Goal: Transaction & Acquisition: Purchase product/service

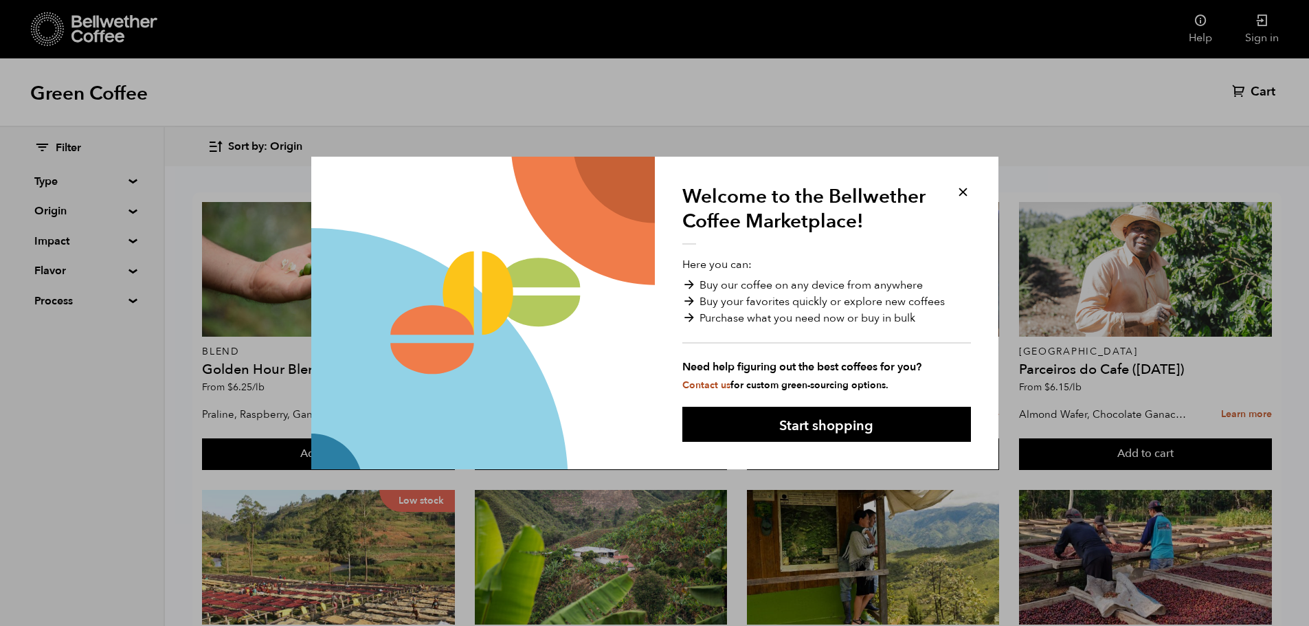
click at [970, 188] on button at bounding box center [963, 192] width 16 height 16
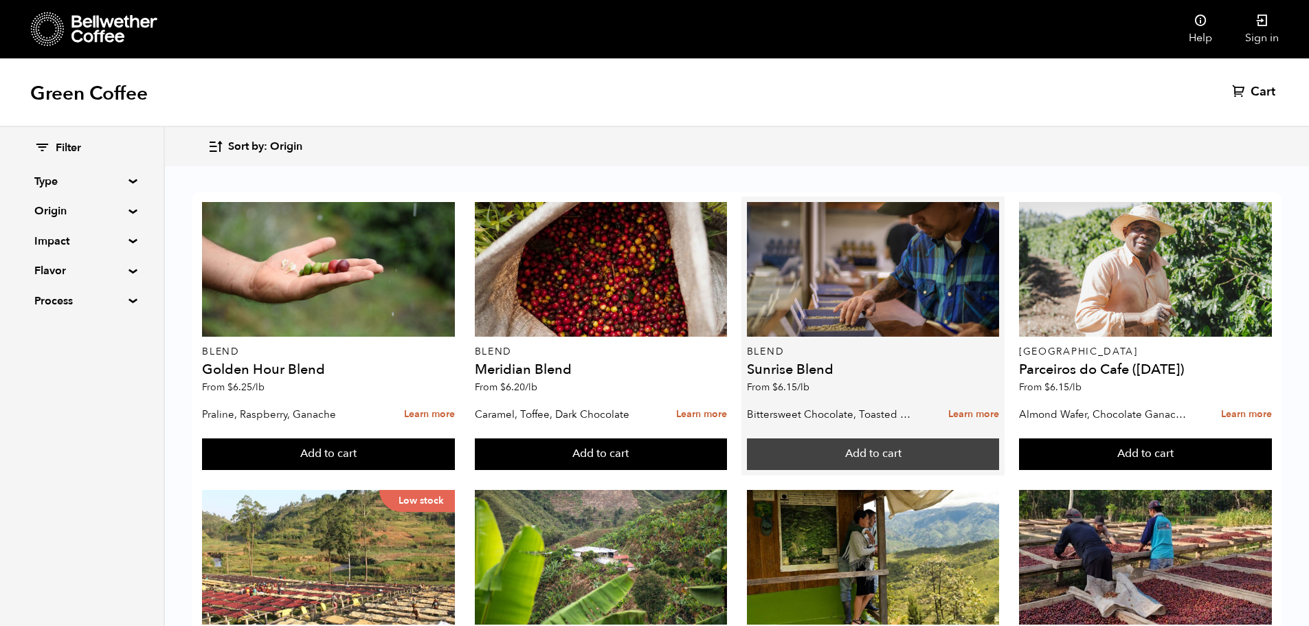
click at [873, 460] on button "Add to cart" at bounding box center [873, 454] width 253 height 32
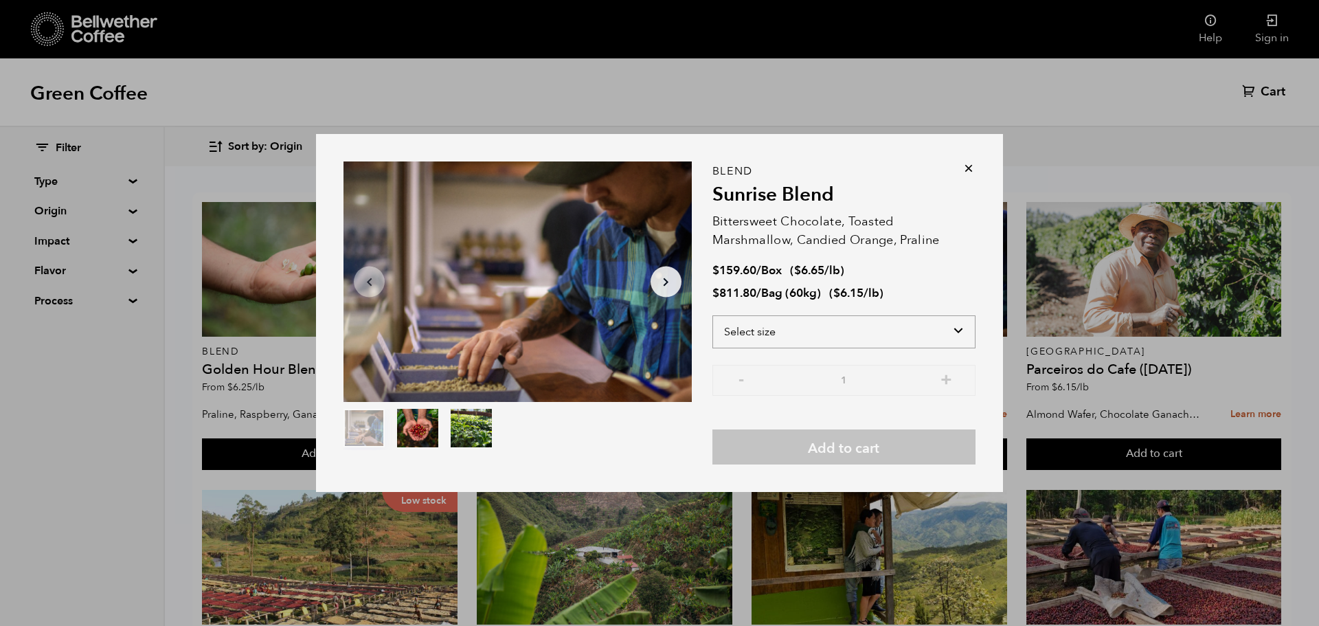
click at [866, 339] on select "Select size Bag (60kg) (132 lbs) Box (24 lbs)" at bounding box center [843, 331] width 263 height 33
click at [712, 315] on select "Select size Bag (60kg) (132 lbs) Box (24 lbs)" at bounding box center [843, 331] width 263 height 33
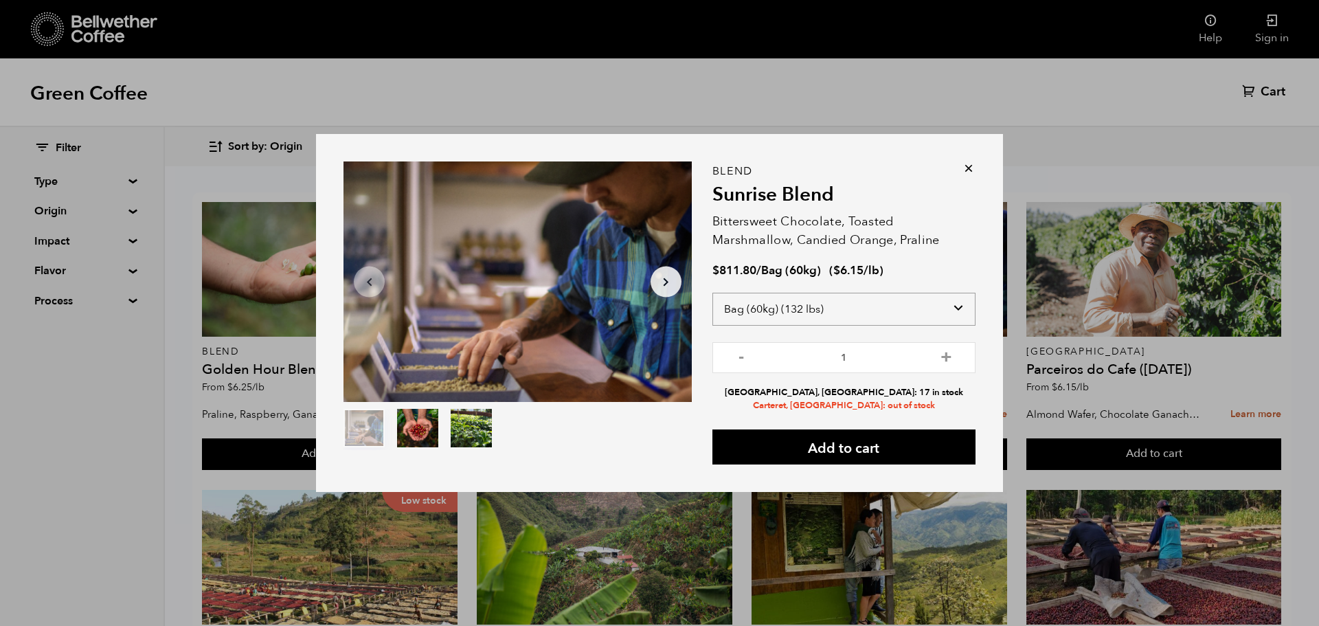
click at [827, 306] on select "Select size Bag (60kg) (132 lbs) Box (24 lbs)" at bounding box center [843, 309] width 263 height 33
click at [712, 299] on select "Select size Bag (60kg) (132 lbs) Box (24 lbs)" at bounding box center [843, 309] width 263 height 33
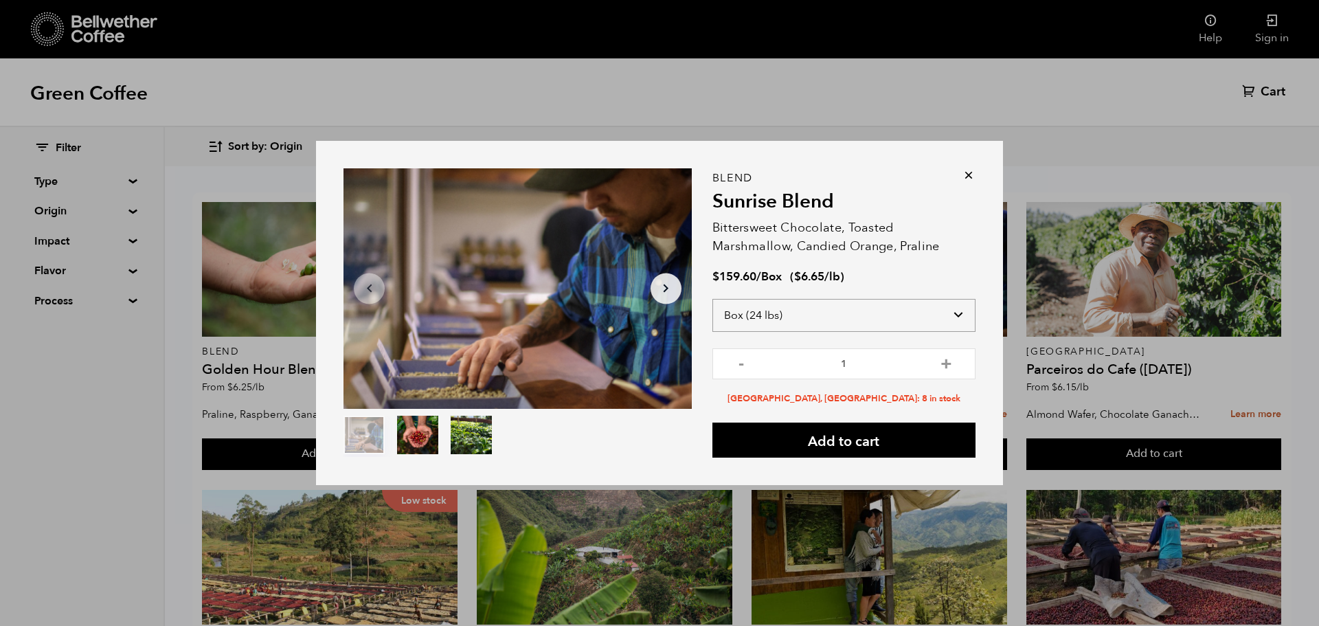
click at [808, 324] on select "Select size Bag (60kg) (132 lbs) Box (24 lbs)" at bounding box center [843, 315] width 263 height 33
click at [712, 299] on select "Select size Bag (60kg) (132 lbs) Box (24 lbs)" at bounding box center [843, 315] width 263 height 33
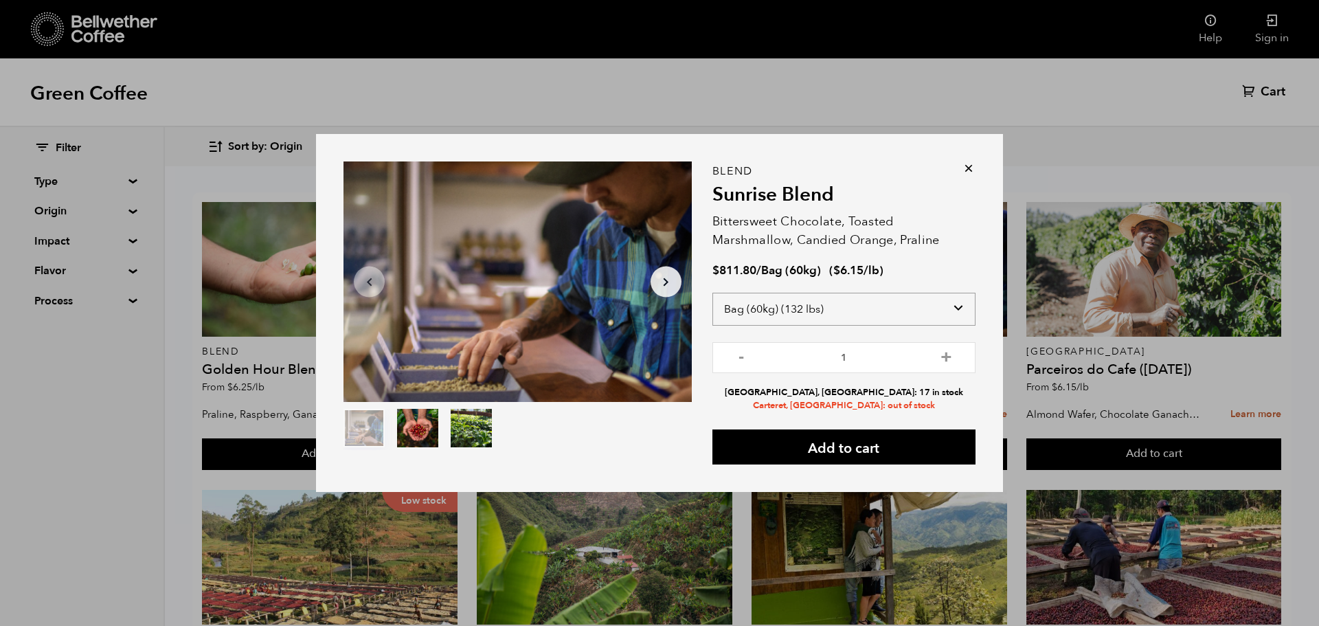
click at [882, 313] on select "Select size Bag (60kg) (132 lbs) Box (24 lbs)" at bounding box center [843, 309] width 263 height 33
select select "box"
click at [712, 299] on select "Select size Bag (60kg) (132 lbs) Box (24 lbs)" at bounding box center [843, 309] width 263 height 33
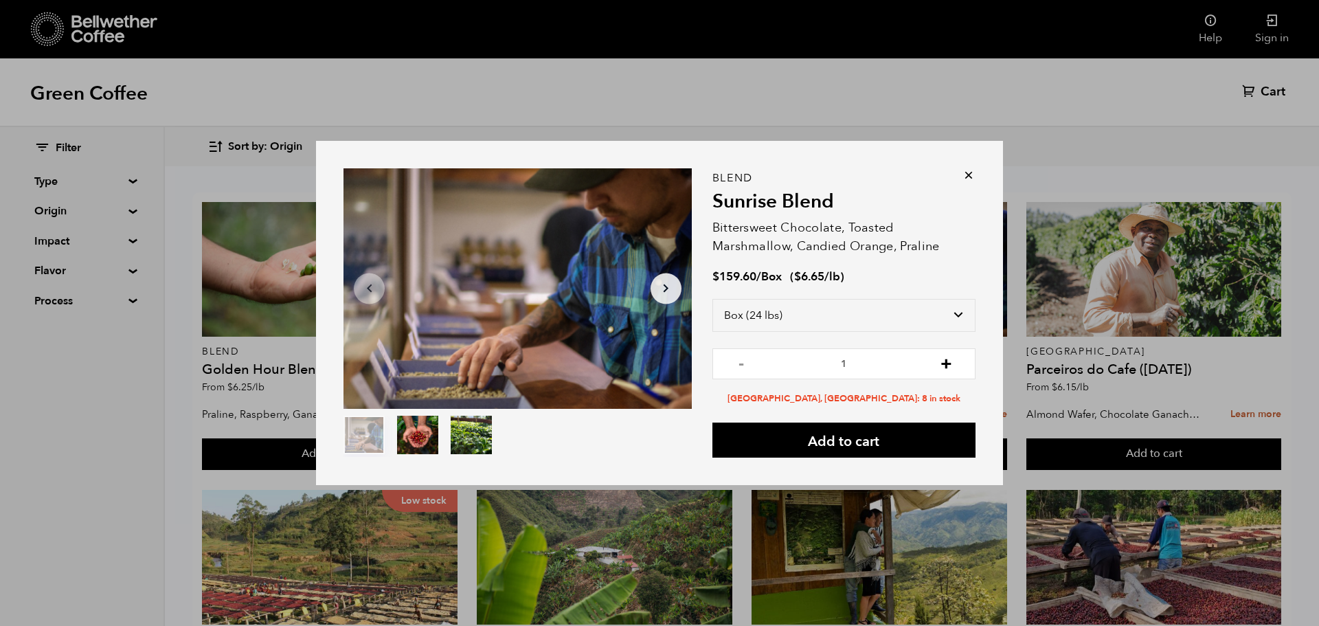
click at [947, 363] on button "+" at bounding box center [946, 362] width 17 height 14
click at [738, 359] on button "-" at bounding box center [741, 362] width 17 height 14
type input "1"
click at [838, 328] on select "Select size Bag (60kg) (132 lbs) Box (24 lbs)" at bounding box center [843, 315] width 263 height 33
click at [975, 163] on div "Item 1 of 3 Arrow Left Arrow Right item 0 item 1 item 2 Item 1 of 3 Blend Sunri…" at bounding box center [659, 313] width 687 height 345
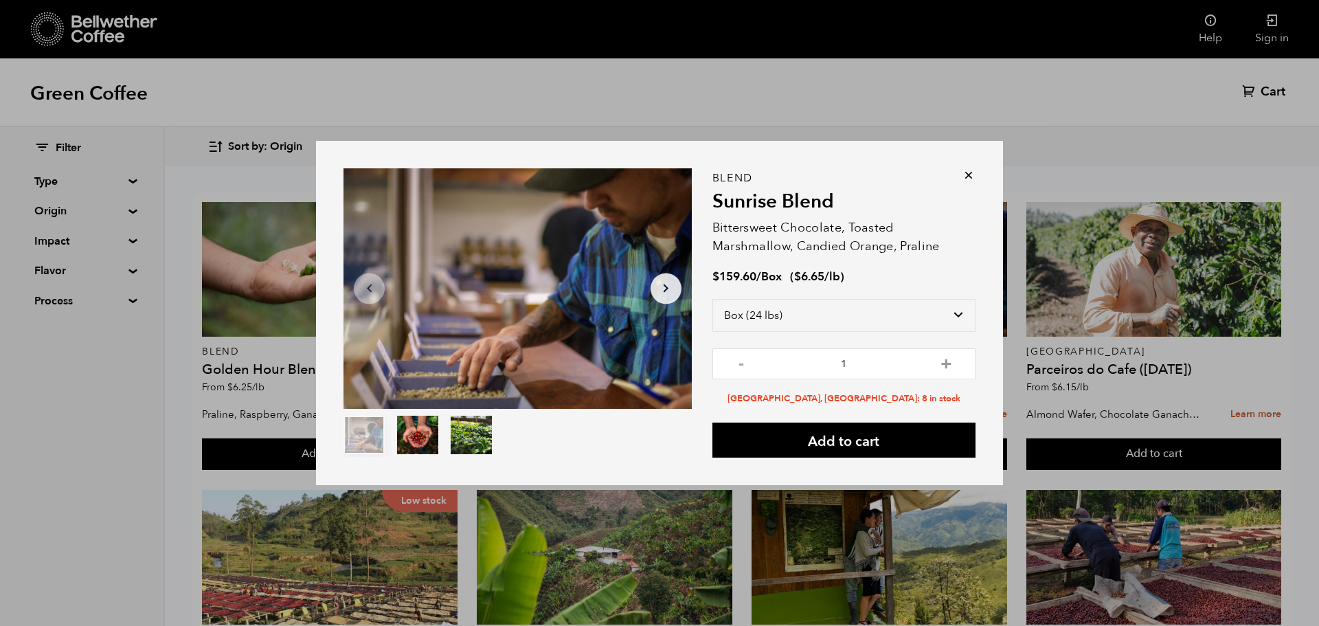
click at [973, 168] on icon at bounding box center [969, 175] width 14 height 14
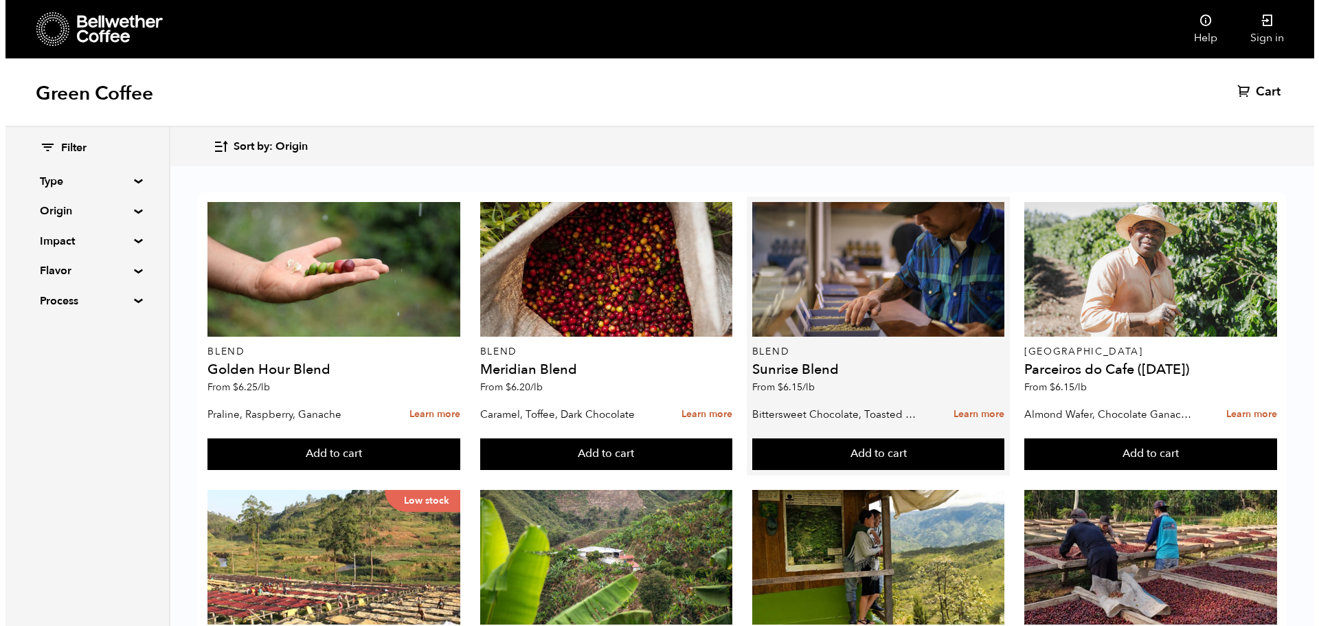
scroll to position [69, 0]
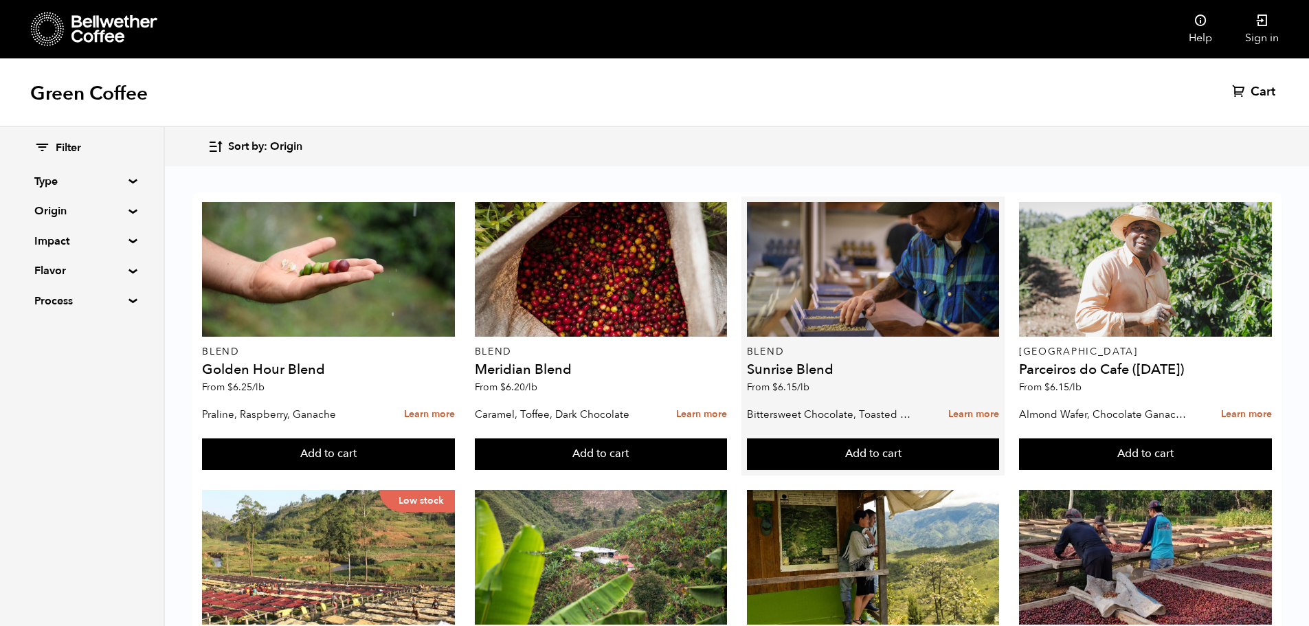
click at [845, 363] on h4 "Sunrise Blend" at bounding box center [873, 370] width 253 height 14
click at [870, 397] on div "Bittersweet Chocolate, Toasted Marshmallow, Candied Orange, Praline Learn more" at bounding box center [873, 414] width 253 height 34
click at [857, 438] on button "Add to cart" at bounding box center [873, 454] width 253 height 32
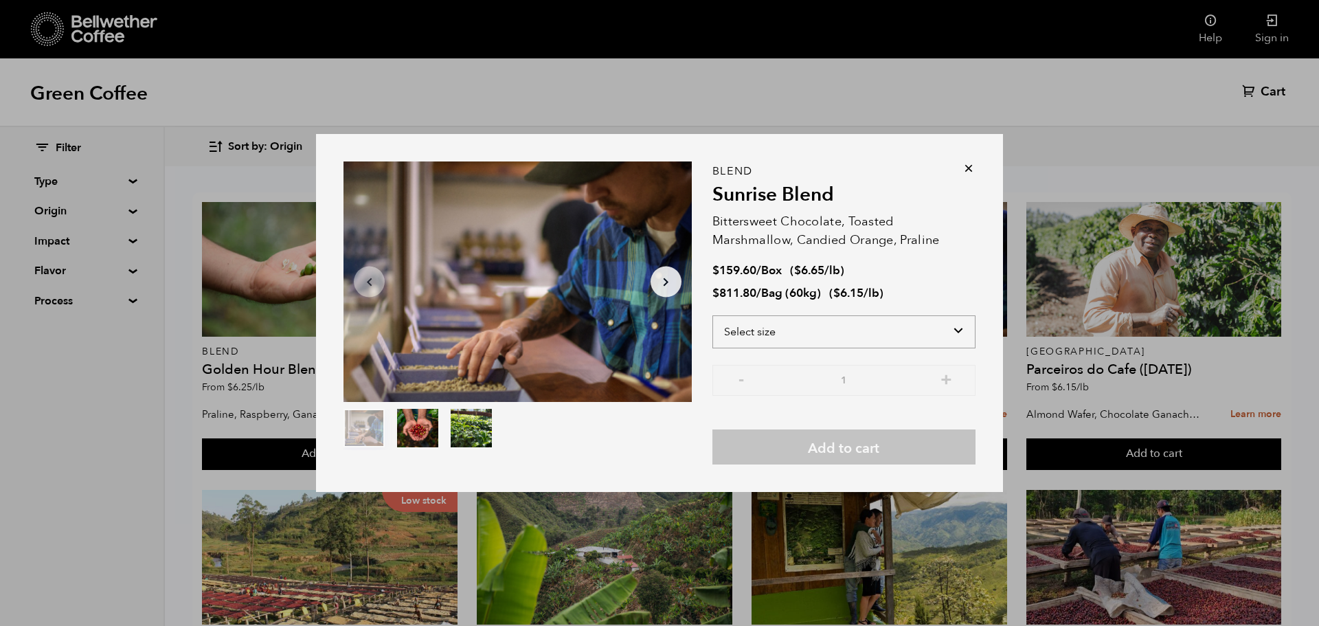
click at [821, 336] on select "Select size Bag (60kg) (132 lbs) Box (24 lbs)" at bounding box center [843, 331] width 263 height 33
click at [903, 320] on select "Select size Bag (60kg) (132 lbs) Box (24 lbs)" at bounding box center [843, 331] width 263 height 33
click at [899, 339] on select "Select size Bag (60kg) (132 lbs) Box (24 lbs)" at bounding box center [843, 331] width 263 height 33
click at [894, 346] on select "Select size Bag (60kg) (132 lbs) Box (24 lbs)" at bounding box center [843, 331] width 263 height 33
drag, startPoint x: 968, startPoint y: 168, endPoint x: 368, endPoint y: 291, distance: 612.7
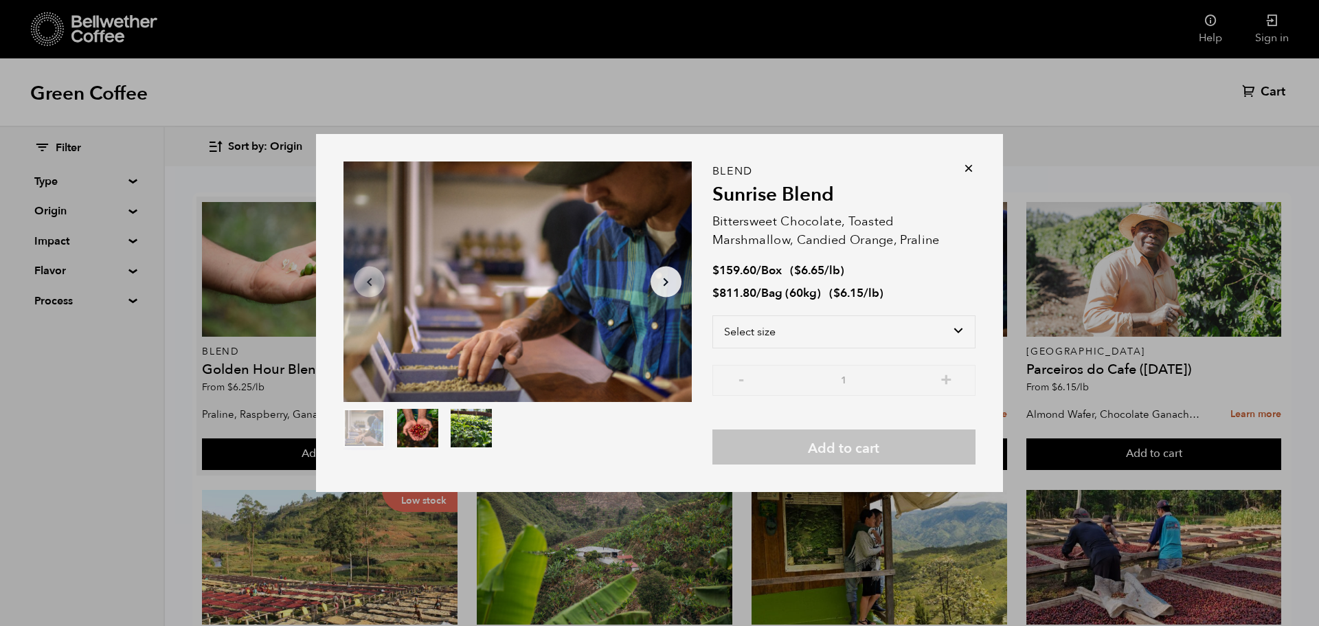
click at [967, 168] on icon at bounding box center [969, 168] width 14 height 14
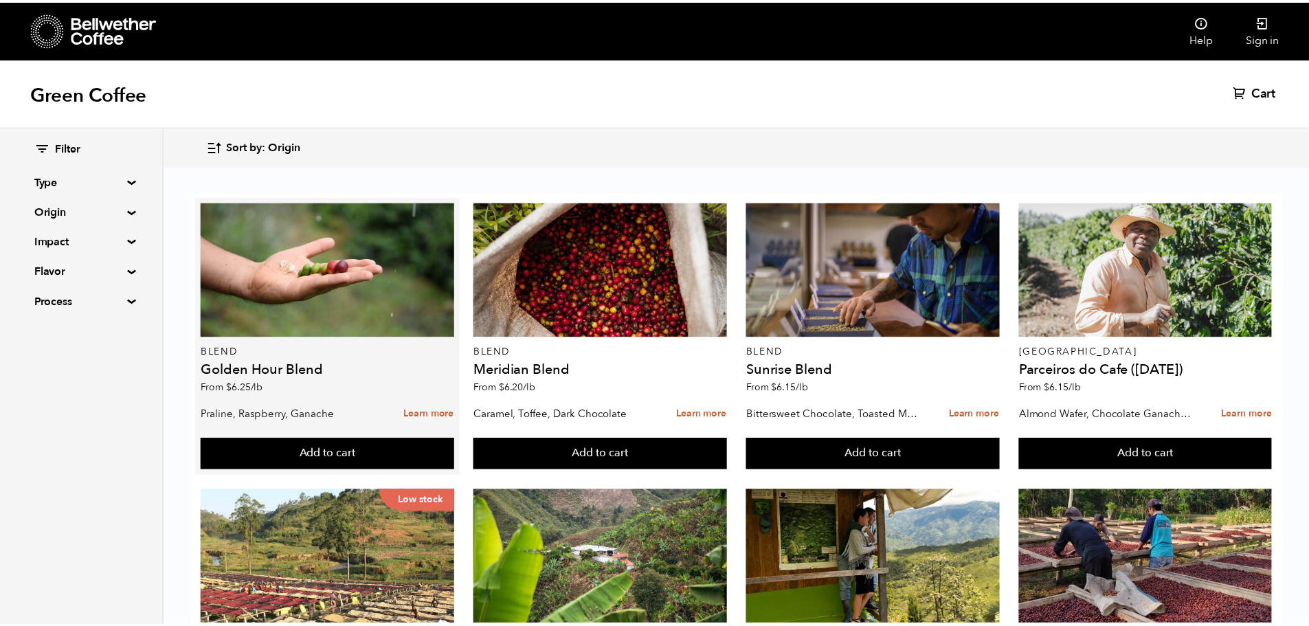
scroll to position [70, 0]
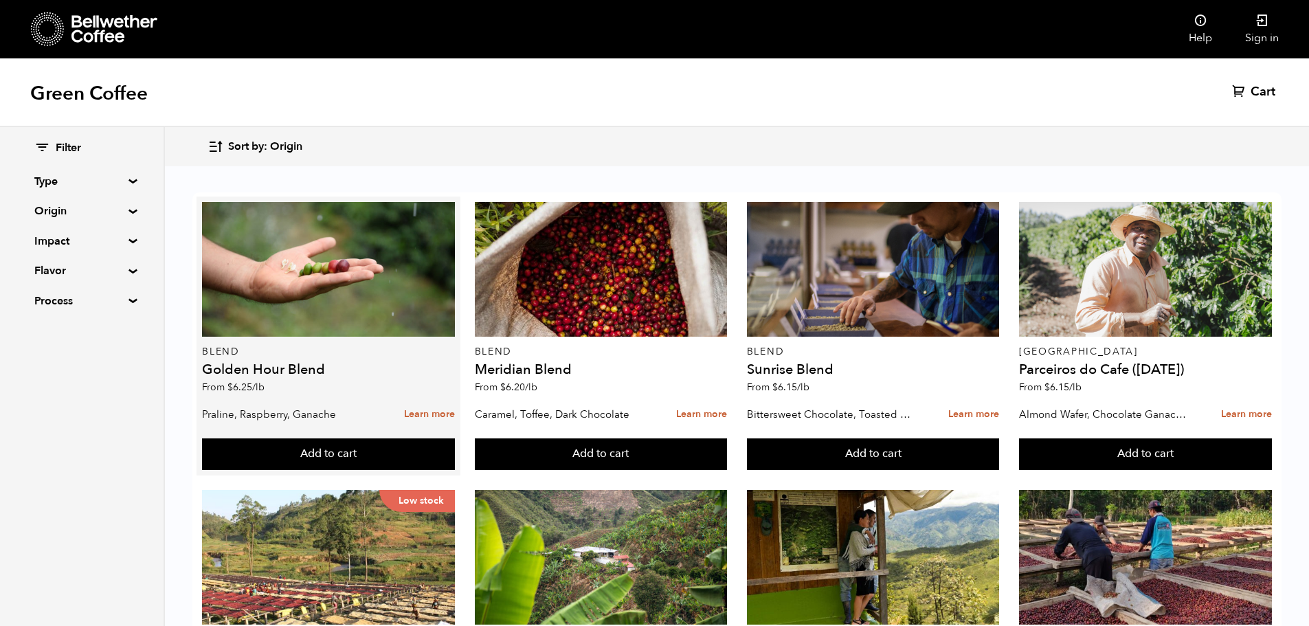
click at [361, 290] on div "Blend Golden Hour Blend From $ 6.25 /lb" at bounding box center [328, 301] width 253 height 199
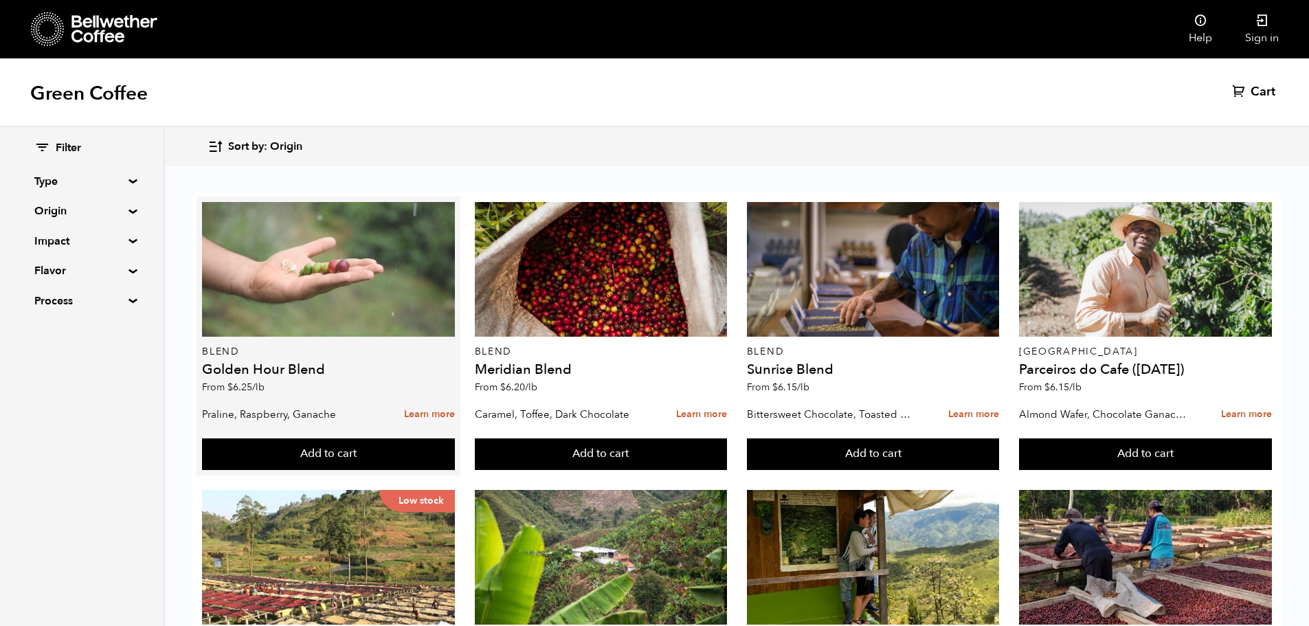
click at [381, 249] on div at bounding box center [328, 269] width 253 height 135
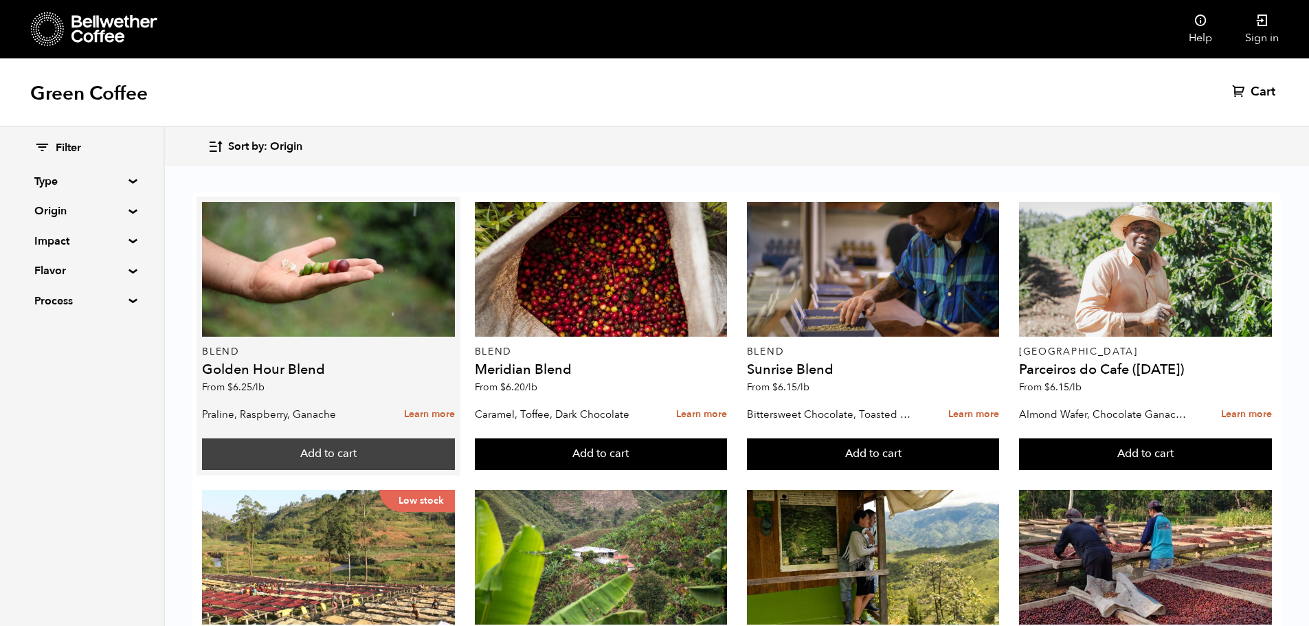
click at [374, 438] on button "Add to cart" at bounding box center [328, 454] width 253 height 32
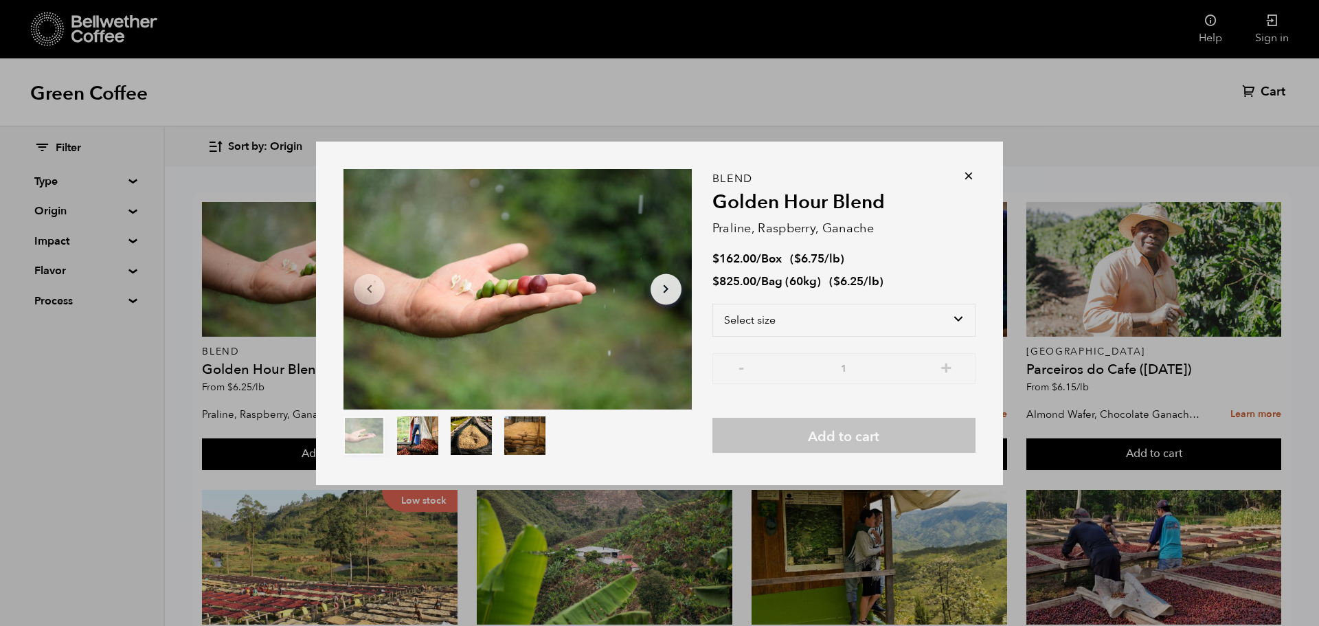
drag, startPoint x: 971, startPoint y: 178, endPoint x: 18, endPoint y: 77, distance: 958.8
click at [971, 178] on icon at bounding box center [969, 176] width 14 height 14
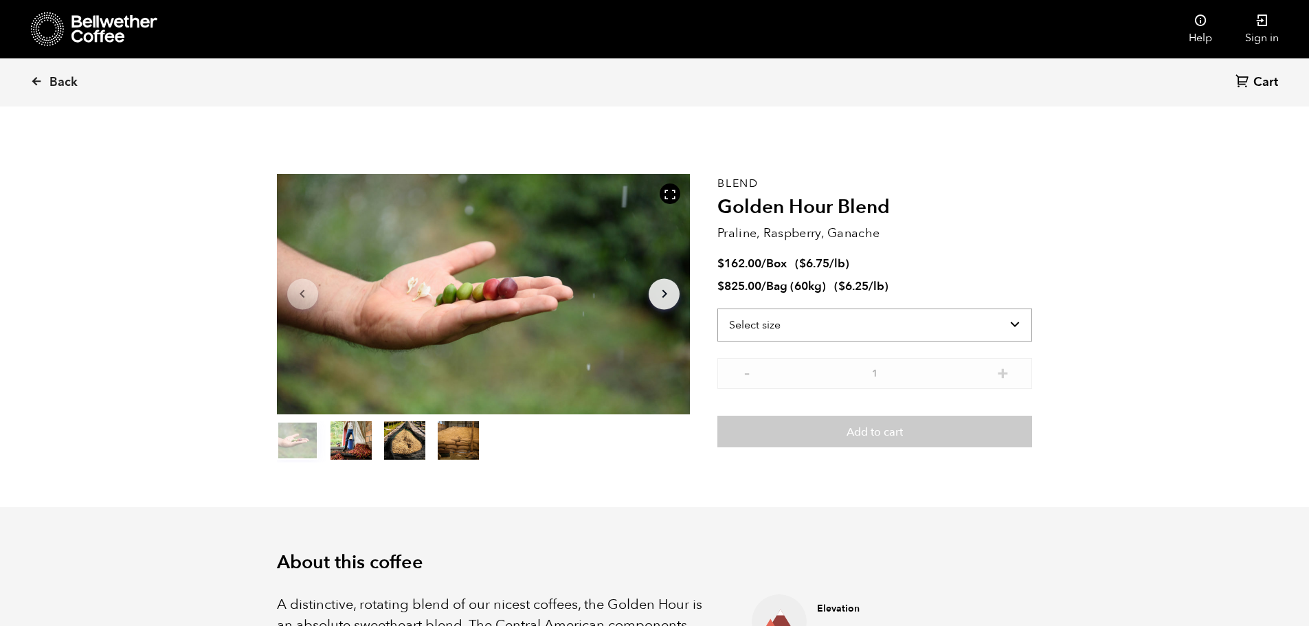
click at [881, 325] on select "Select size Bag (60kg) (132 lbs) Box (24 lbs)" at bounding box center [874, 324] width 315 height 33
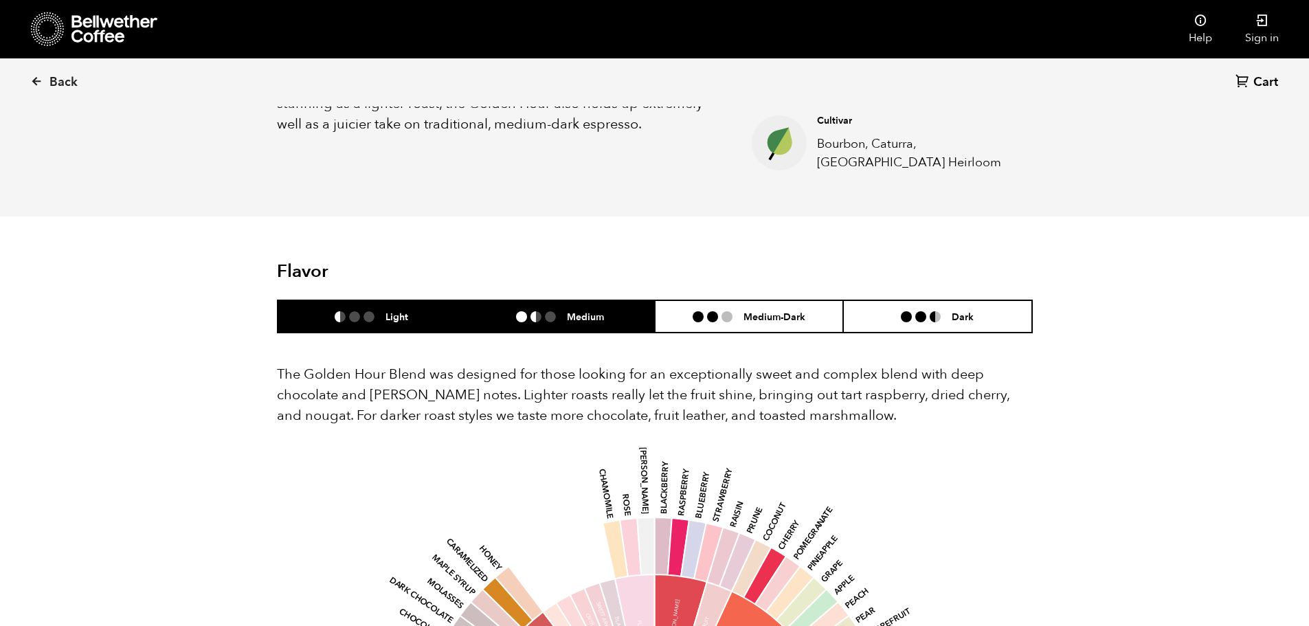
click at [550, 300] on li "Medium" at bounding box center [560, 316] width 189 height 32
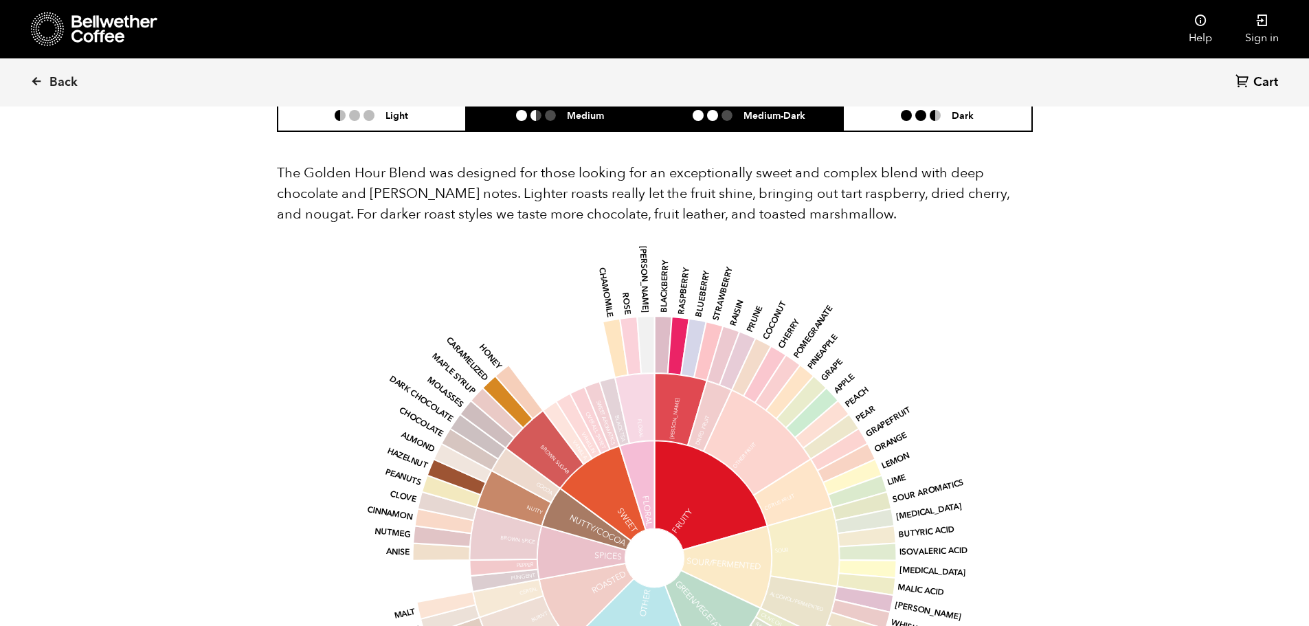
scroll to position [825, 0]
click at [754, 115] on h6 "Medium-Dark" at bounding box center [774, 116] width 62 height 12
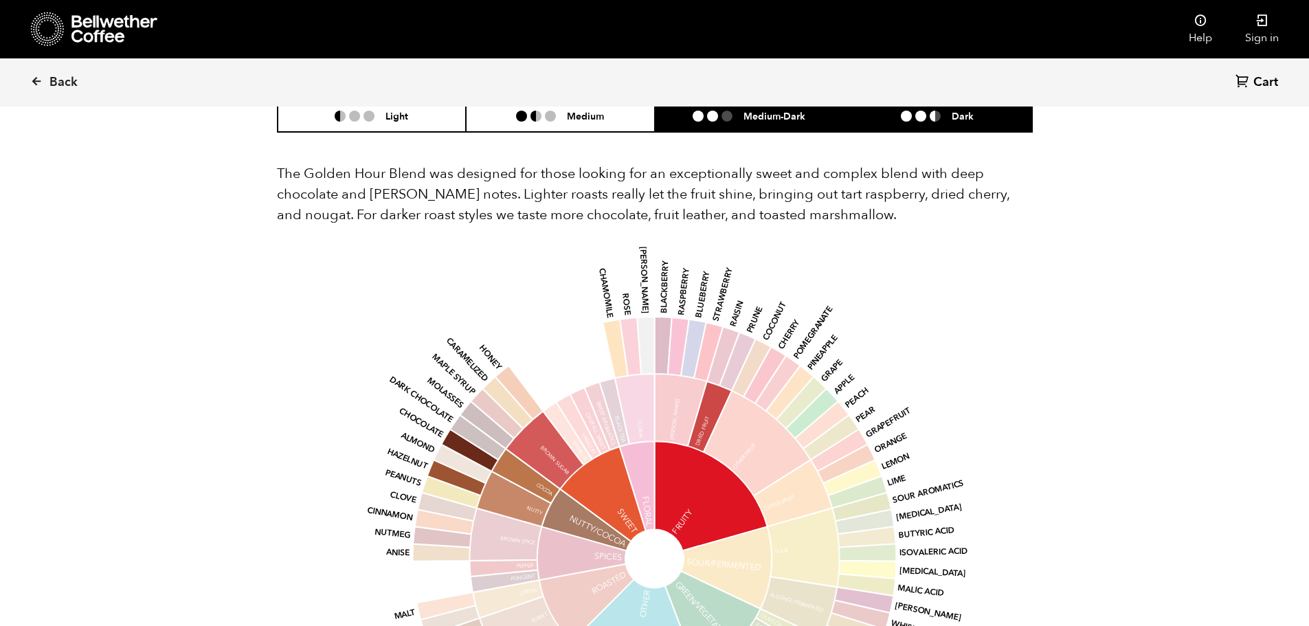
click at [936, 107] on li "Dark" at bounding box center [937, 116] width 189 height 32
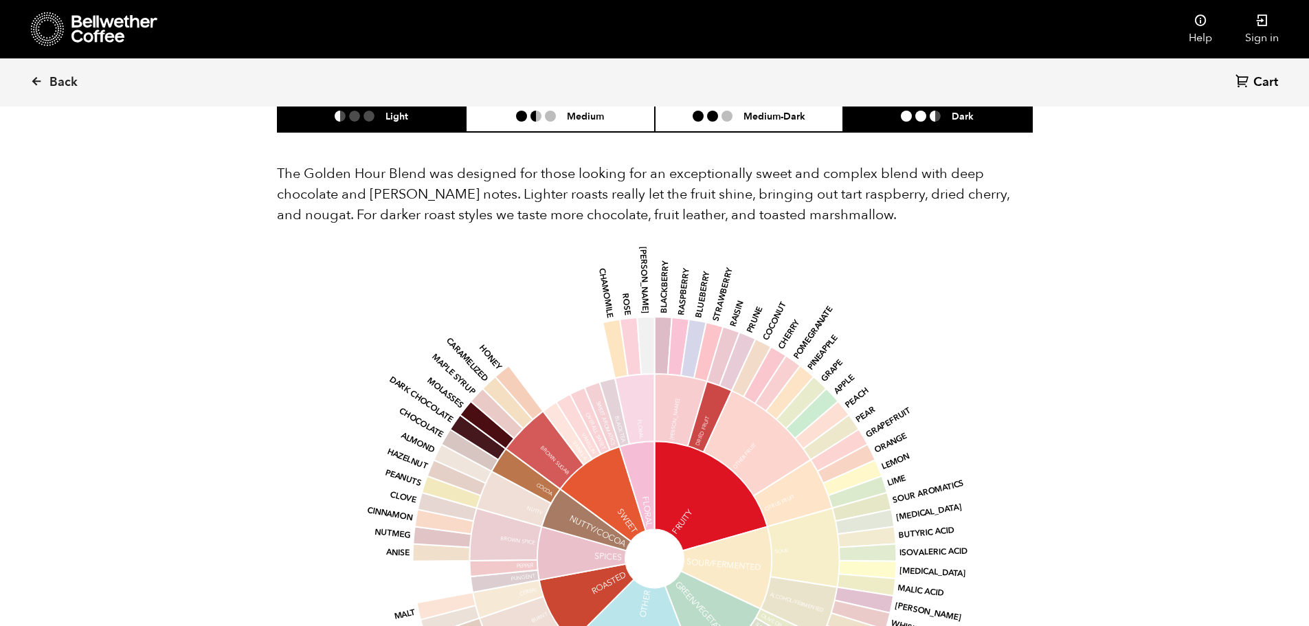
click at [366, 125] on li "Light" at bounding box center [372, 116] width 189 height 32
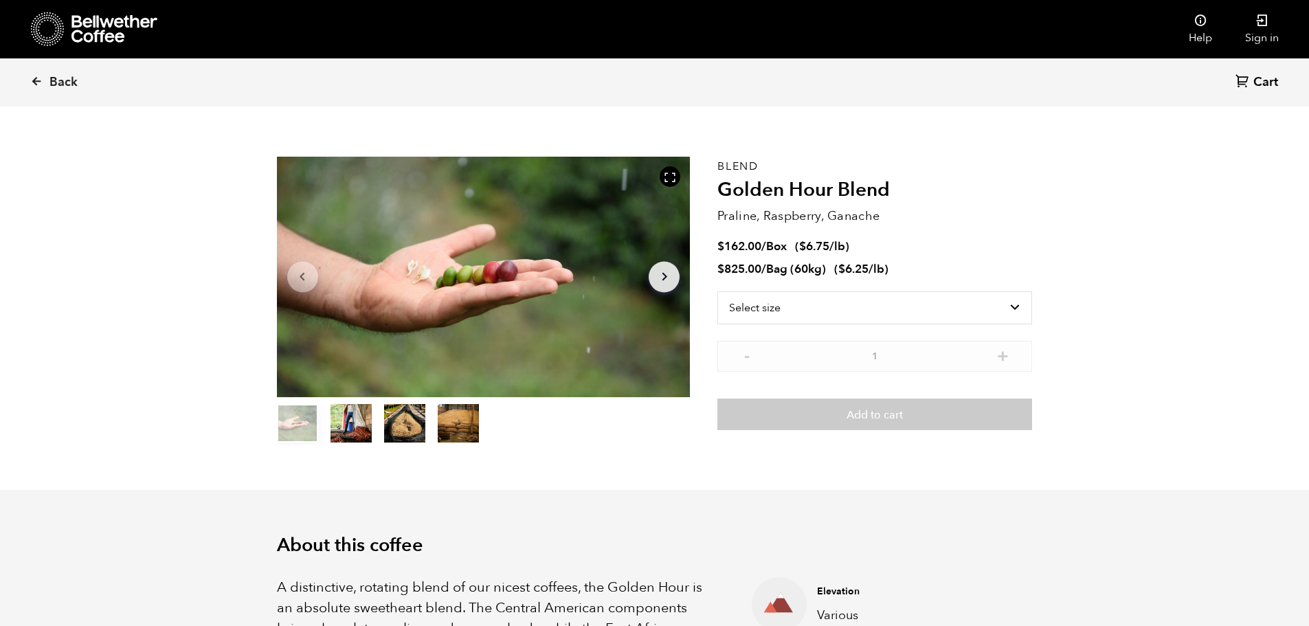
scroll to position [0, 0]
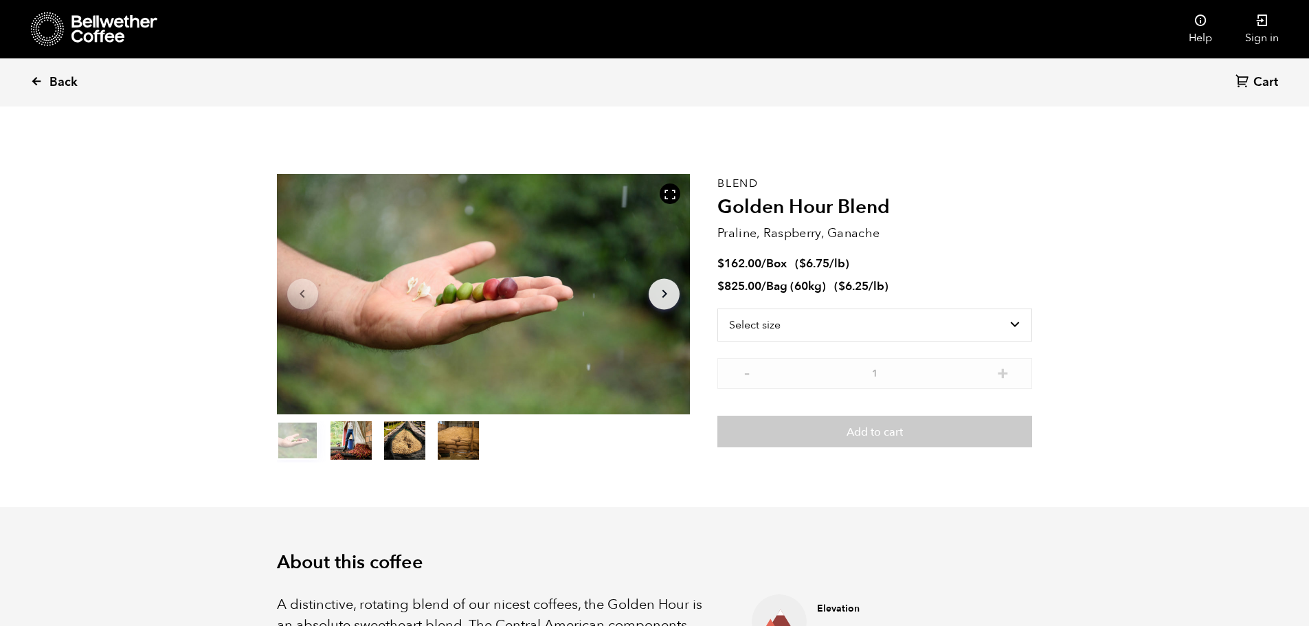
click at [52, 74] on span "Back" at bounding box center [63, 82] width 28 height 16
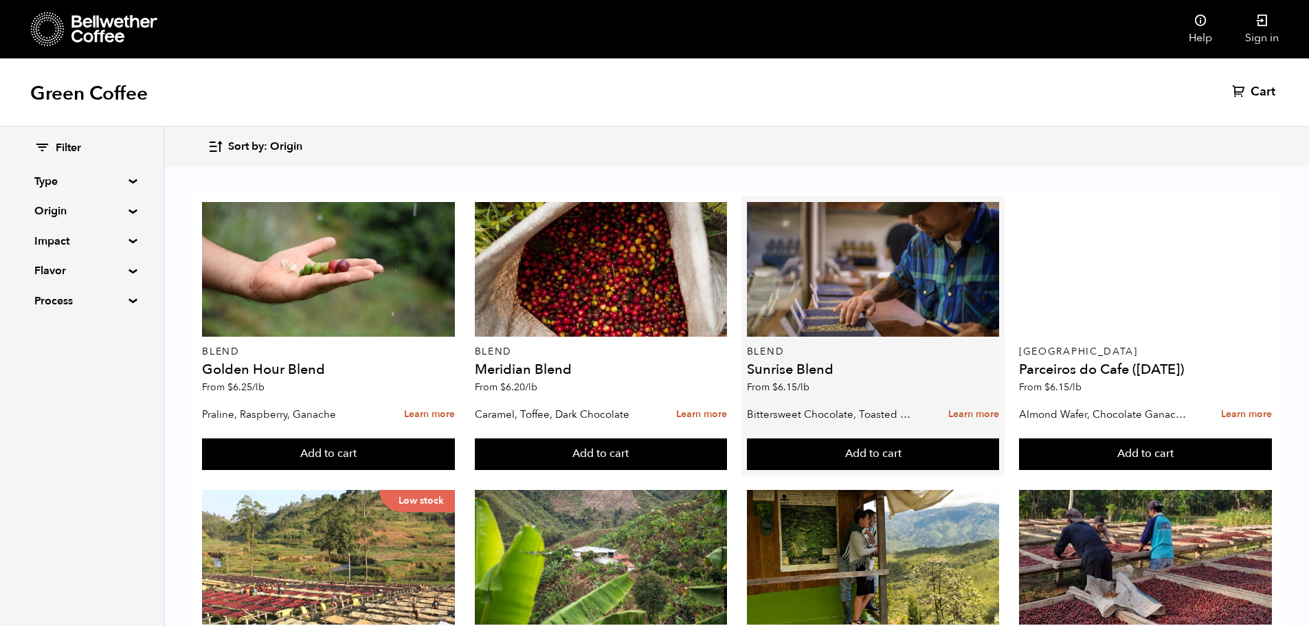
scroll to position [68, 0]
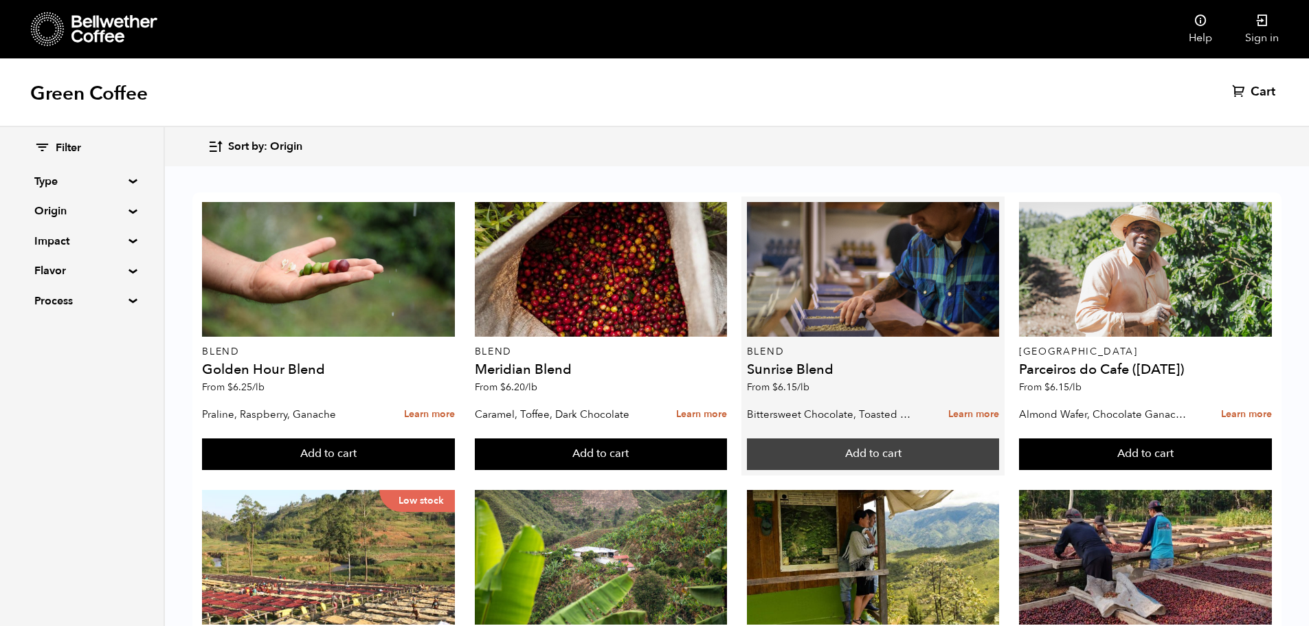
click at [883, 438] on button "Add to cart" at bounding box center [873, 454] width 253 height 32
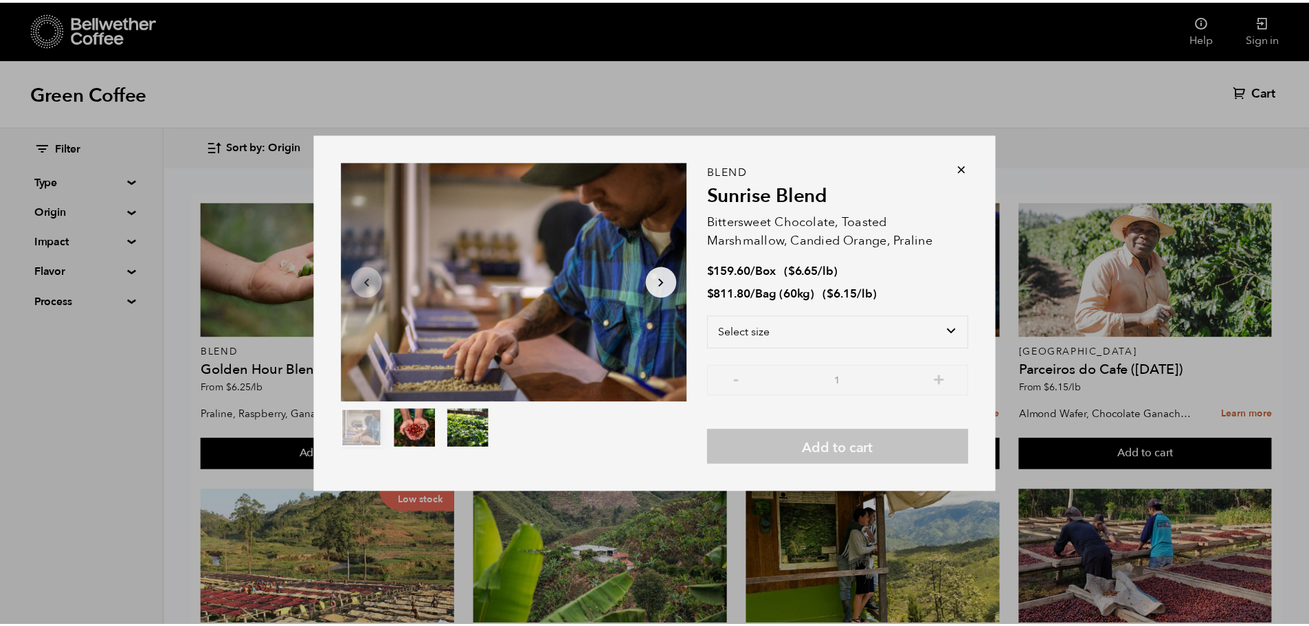
scroll to position [69, 0]
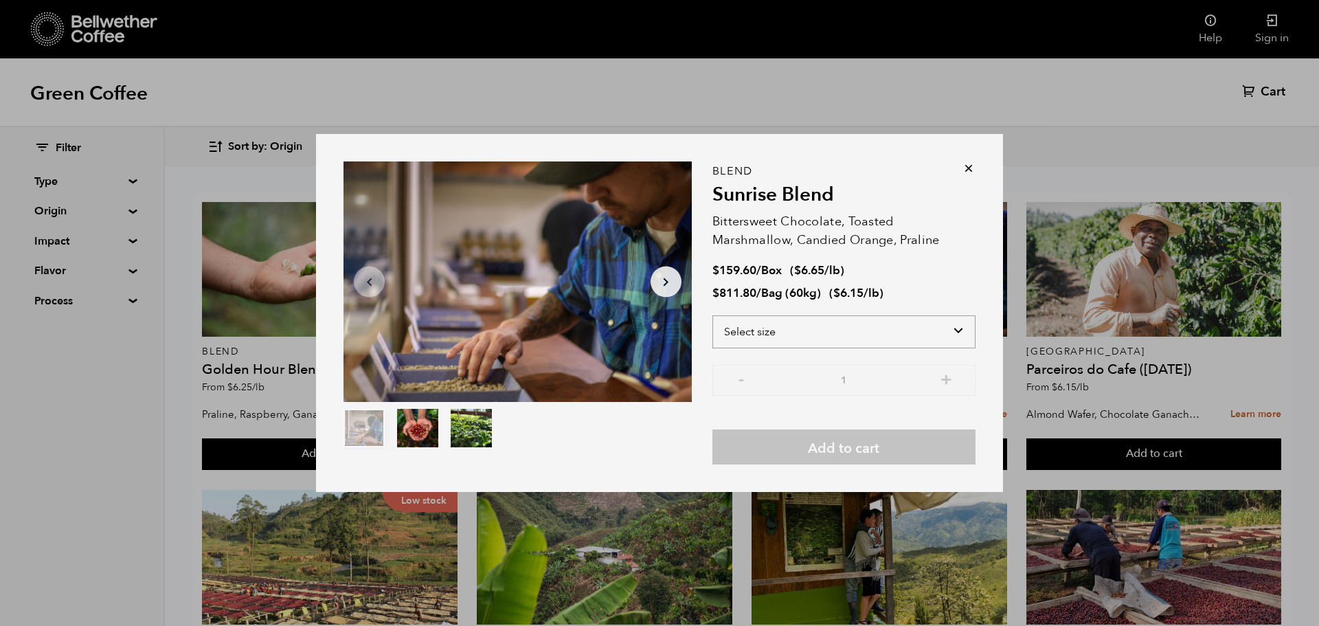
click at [839, 339] on select "Select size Bag (60kg) (132 lbs) Box (24 lbs)" at bounding box center [843, 331] width 263 height 33
click at [613, 445] on ul at bounding box center [517, 429] width 348 height 41
click at [971, 166] on icon at bounding box center [969, 168] width 14 height 14
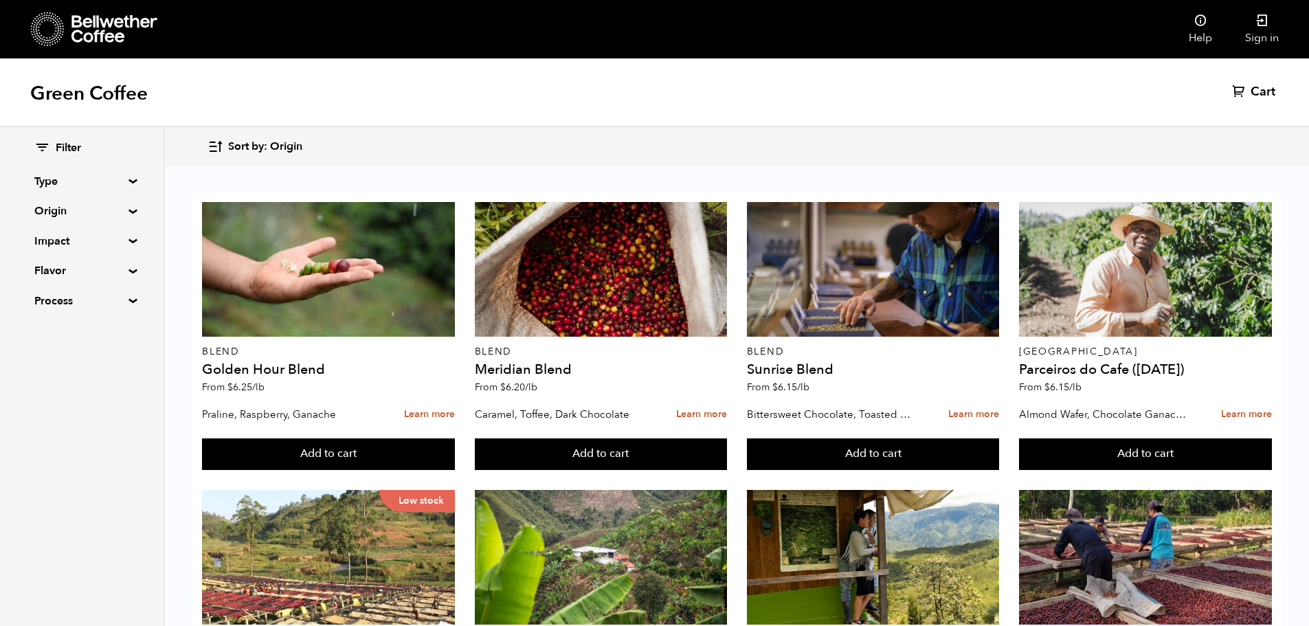
click at [80, 177] on summary "Type" at bounding box center [81, 181] width 95 height 16
click at [253, 139] on span "Sort by: Origin" at bounding box center [265, 146] width 74 height 15
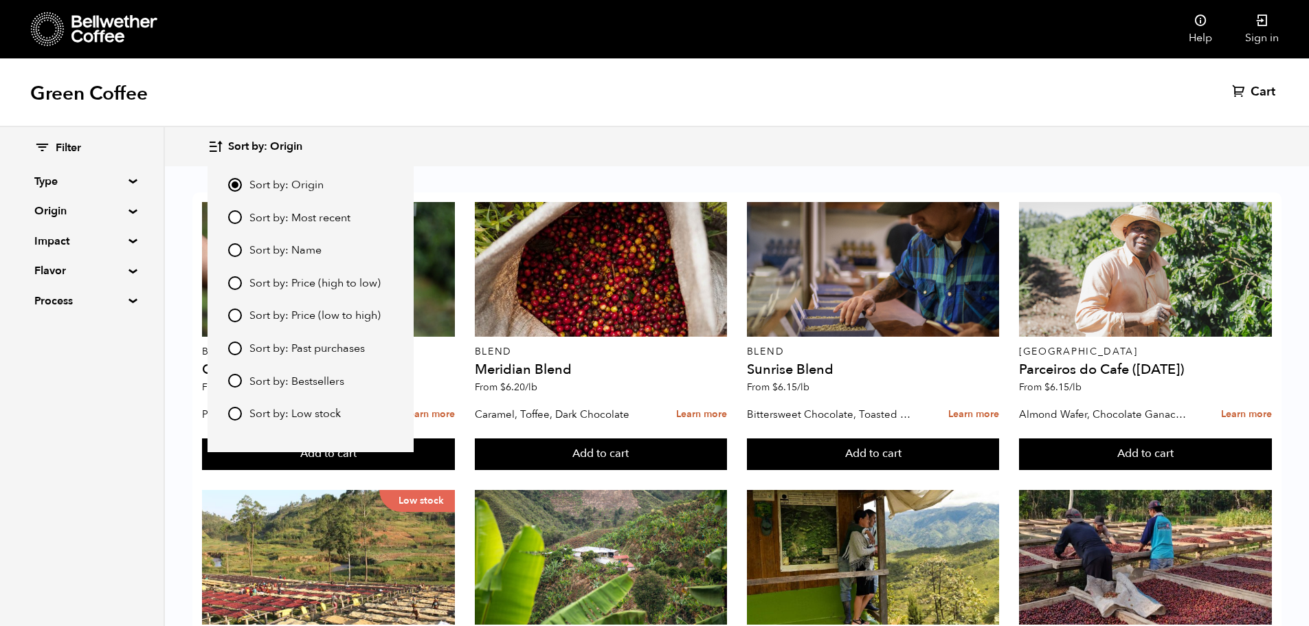
scroll to position [892, 0]
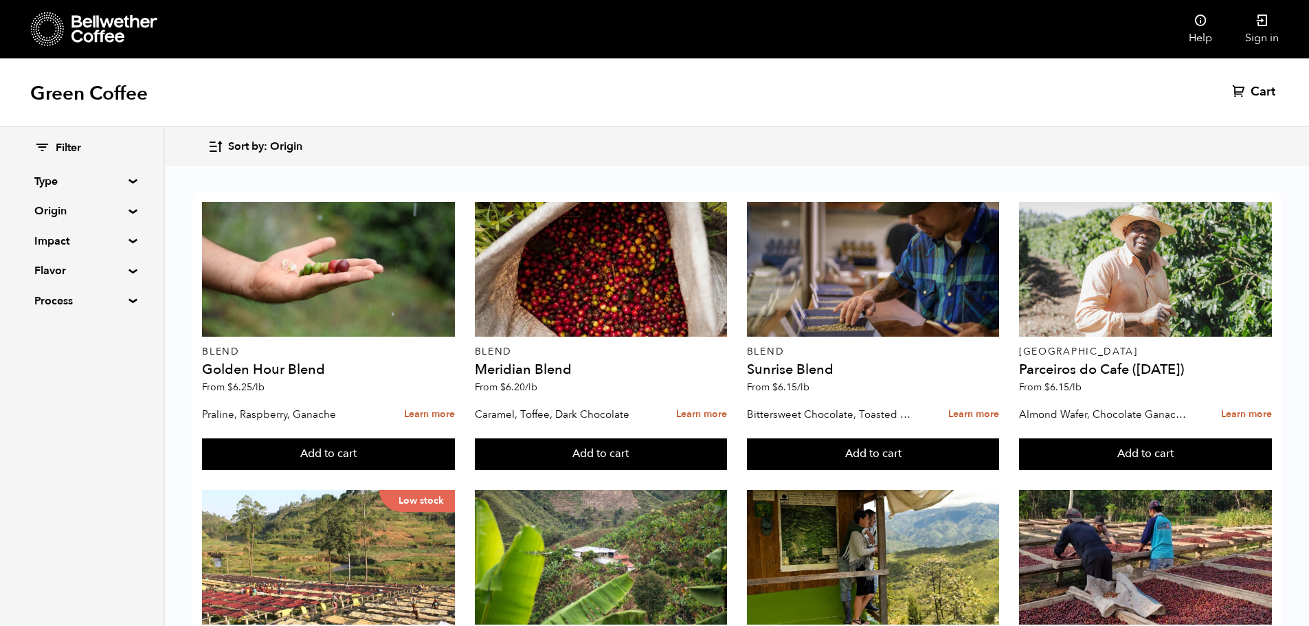
scroll to position [0, 0]
click at [1250, 34] on link "Sign in" at bounding box center [1261, 29] width 67 height 58
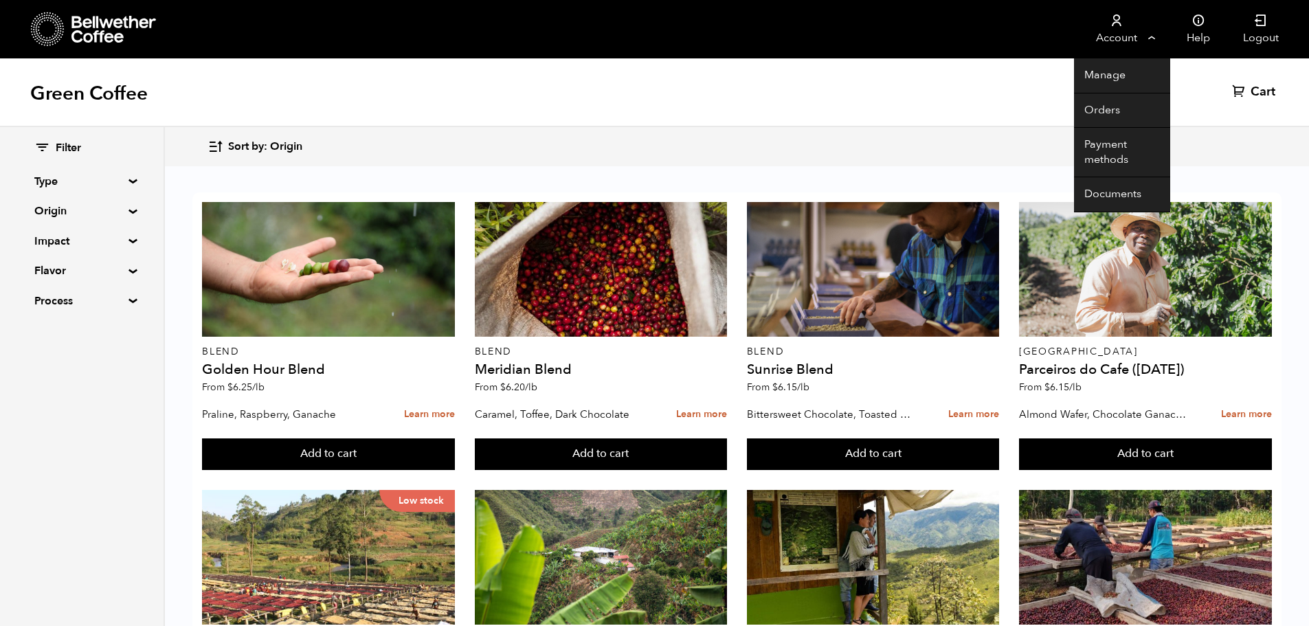
click at [1137, 33] on link "Account" at bounding box center [1116, 29] width 84 height 58
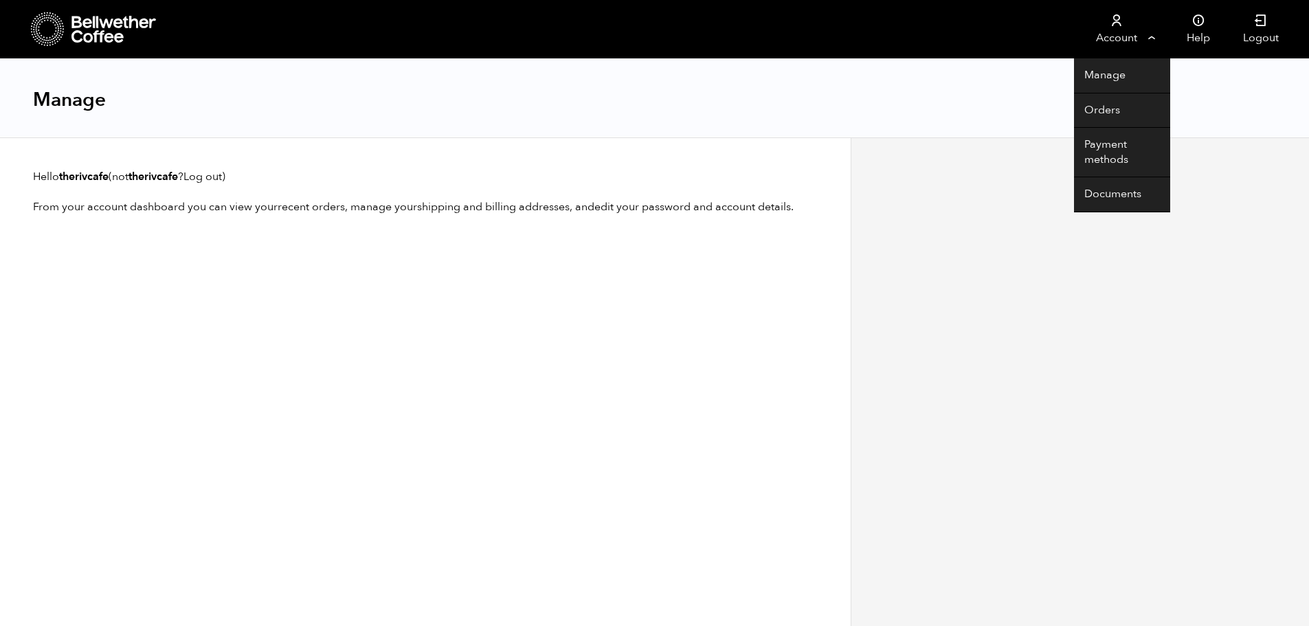
click at [1136, 32] on link "Account" at bounding box center [1116, 29] width 84 height 58
click at [1103, 78] on link "Manage" at bounding box center [1122, 75] width 96 height 35
click at [1098, 109] on link "Orders" at bounding box center [1122, 110] width 96 height 35
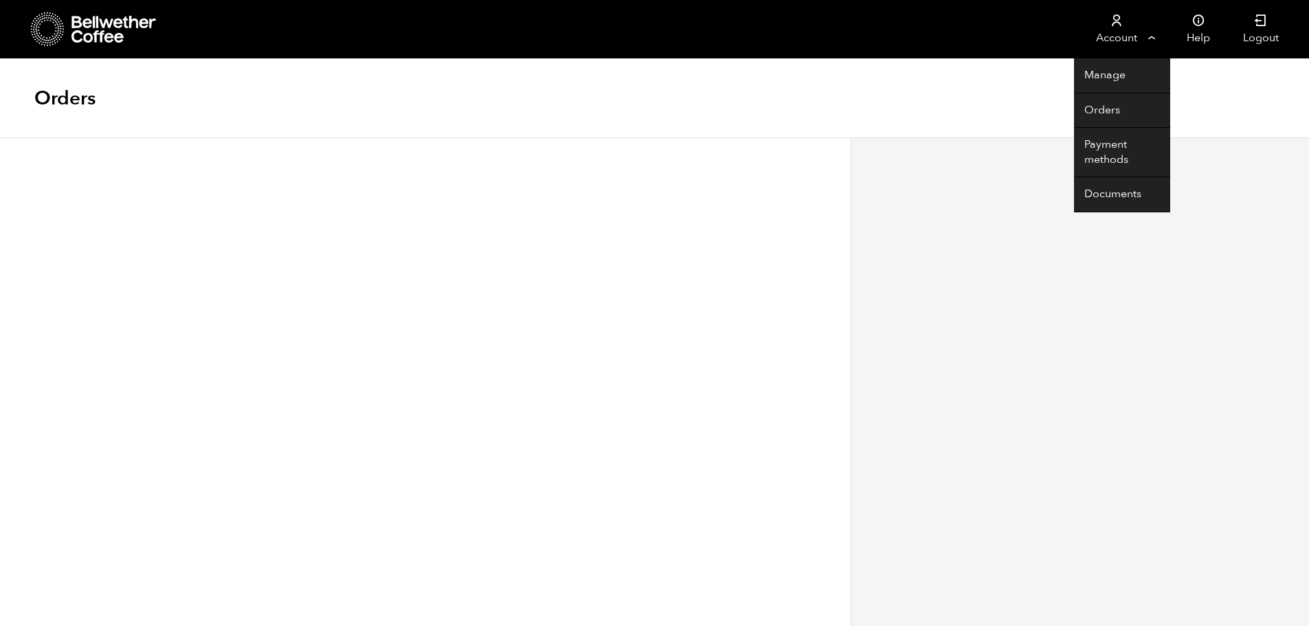
click at [1125, 33] on link "Account" at bounding box center [1116, 29] width 84 height 58
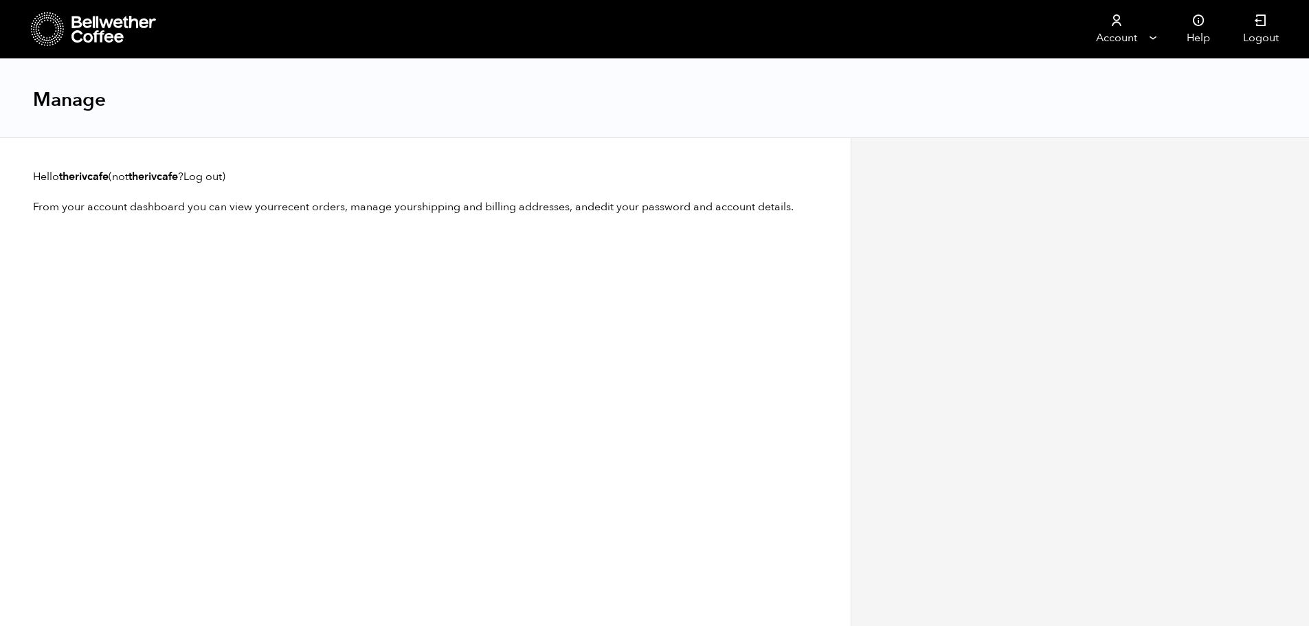
click at [1134, 153] on div at bounding box center [1079, 381] width 458 height 488
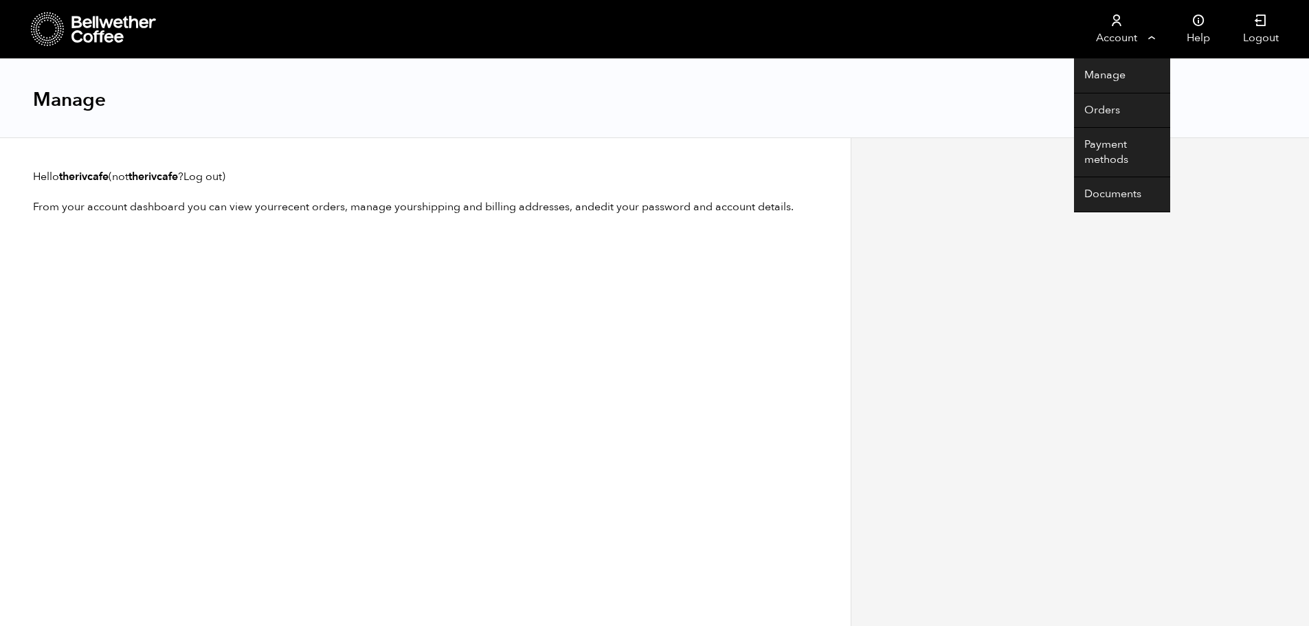
click at [1123, 43] on link "Account" at bounding box center [1116, 29] width 84 height 58
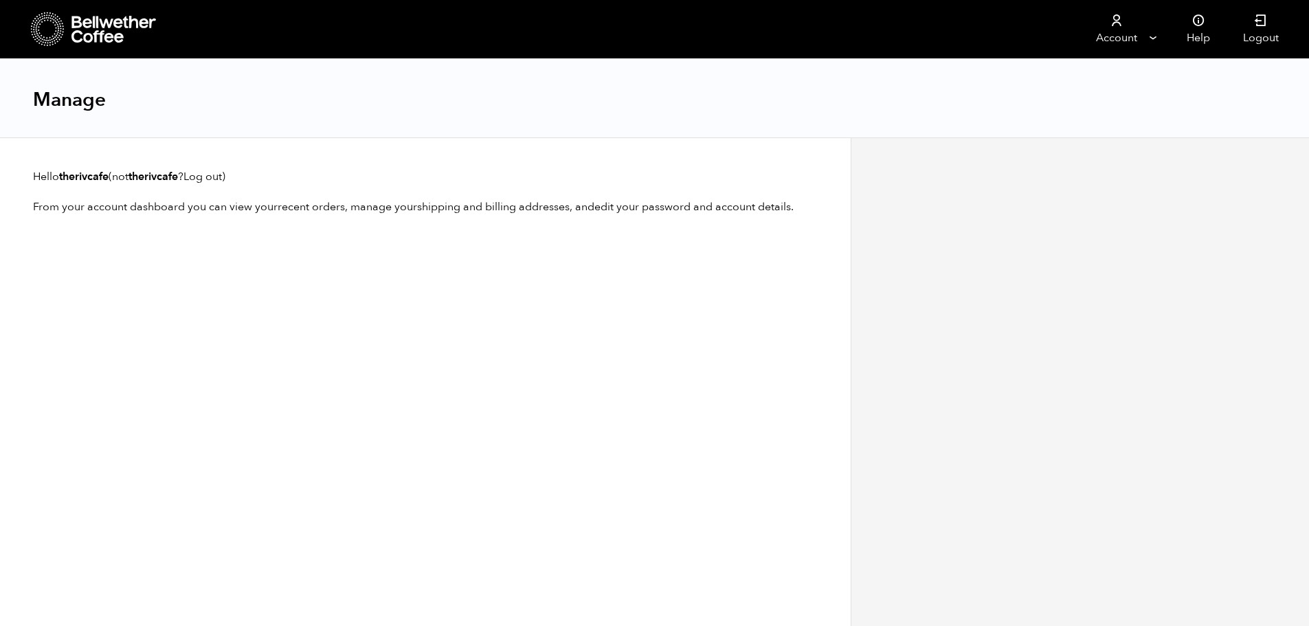
click at [1128, 181] on div at bounding box center [1079, 381] width 458 height 488
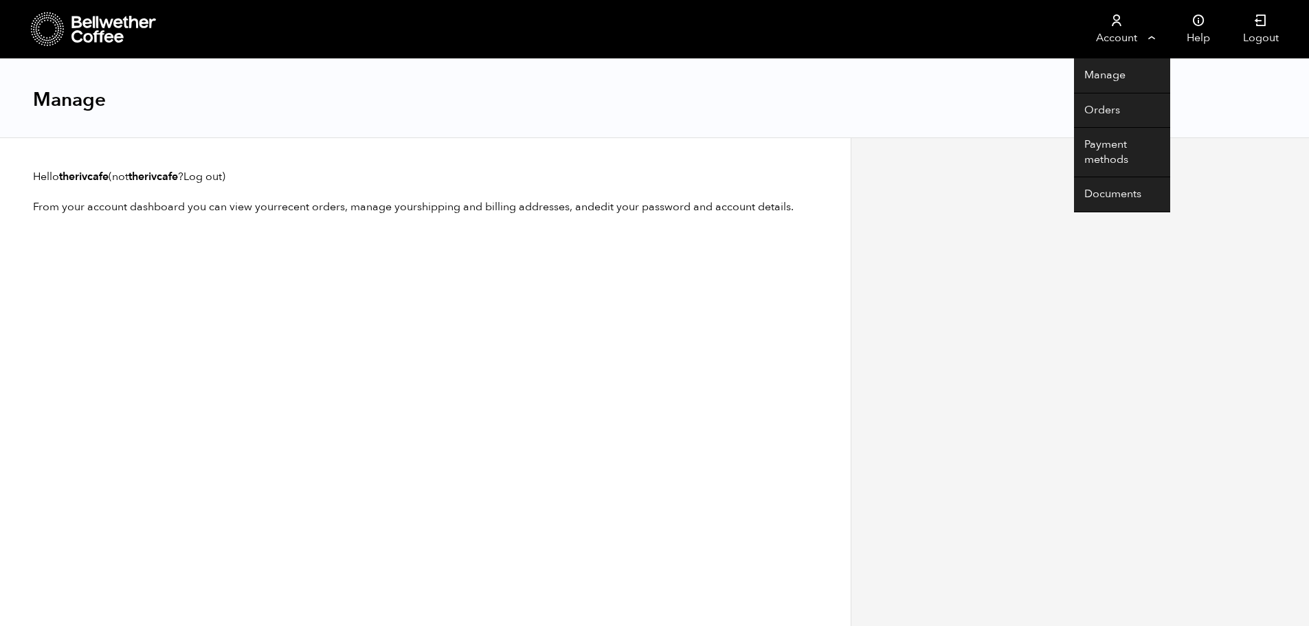
click at [1126, 34] on link "Account" at bounding box center [1116, 29] width 84 height 58
